Goal: Navigation & Orientation: Find specific page/section

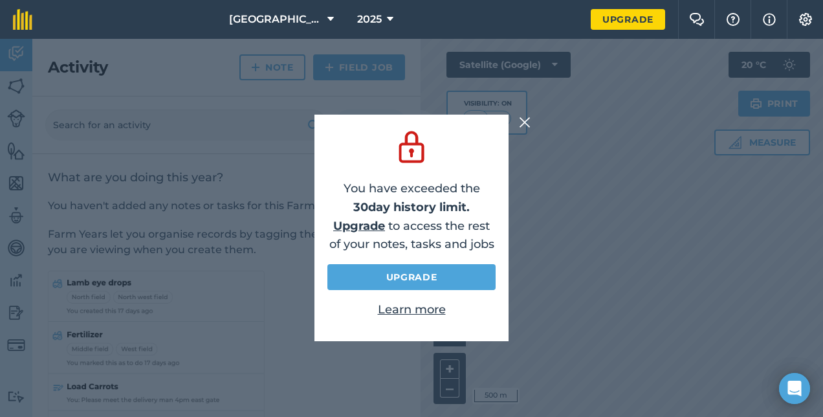
click at [520, 121] on img at bounding box center [525, 123] width 12 height 16
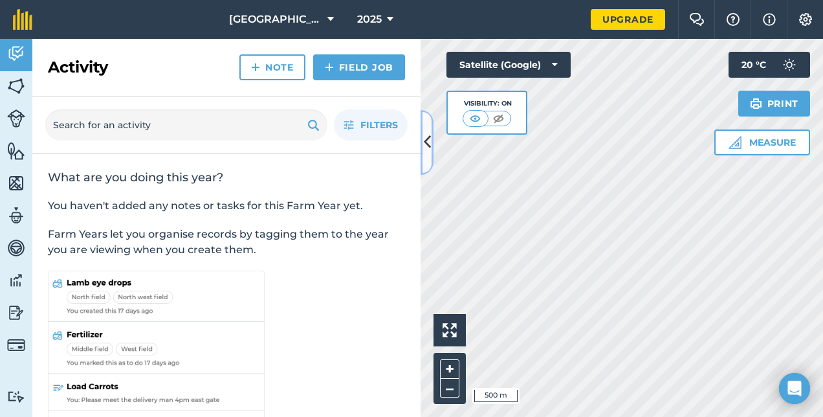
click at [432, 136] on button at bounding box center [427, 142] width 13 height 65
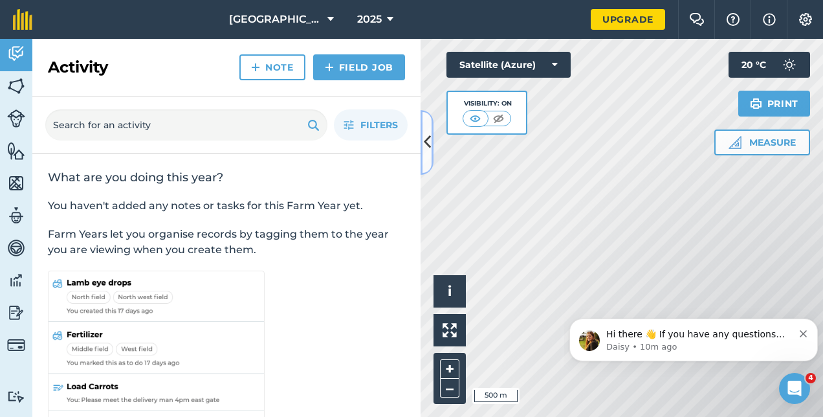
click at [427, 144] on icon at bounding box center [427, 142] width 7 height 23
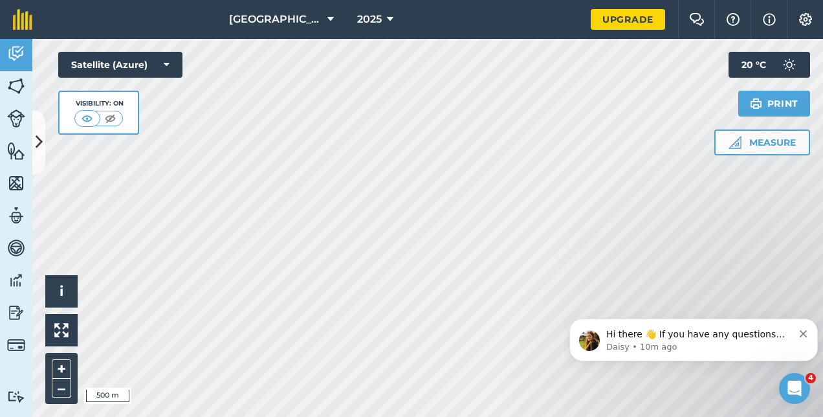
click at [804, 331] on icon "Dismiss notification" at bounding box center [803, 333] width 7 height 7
